Goal: Information Seeking & Learning: Learn about a topic

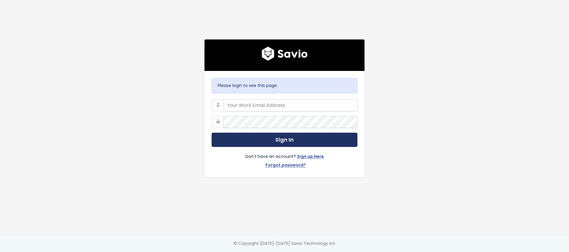
type input "doria.katos@tradifyhq.com"
click at [286, 138] on button "Sign In" at bounding box center [285, 139] width 146 height 15
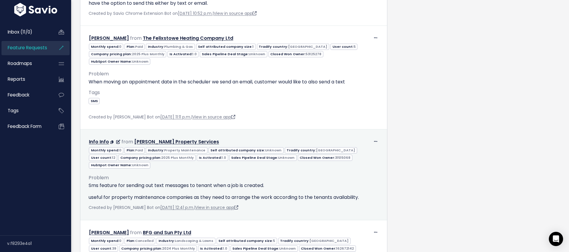
scroll to position [957, 0]
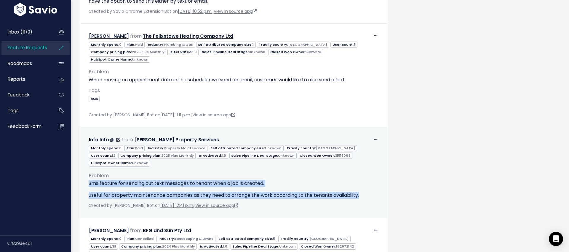
drag, startPoint x: 90, startPoint y: 123, endPoint x: 365, endPoint y: 138, distance: 276.3
click at [365, 180] on div "Sms feature for sending out text messages to tenant when a job is created. usef…" at bounding box center [234, 189] width 290 height 19
copy div "Sms feature for sending out text messages to tenant when a job is created. usef…"
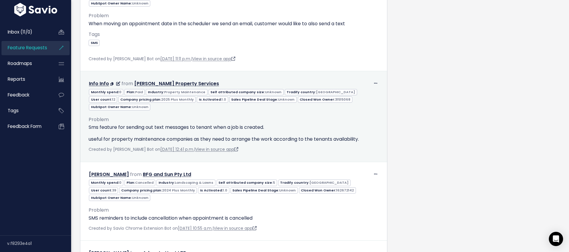
scroll to position [1039, 0]
